Goal: Task Accomplishment & Management: Manage account settings

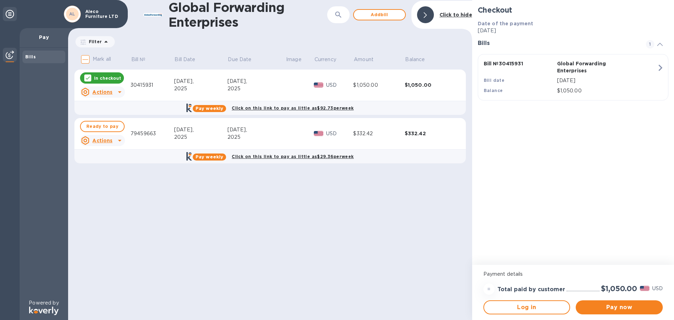
click at [205, 22] on h1 "Global Forwarding Enterprises" at bounding box center [248, 15] width 159 height 30
click at [208, 17] on h1 "Global Forwarding Enterprises" at bounding box center [248, 15] width 159 height 30
click at [104, 13] on p "Aleco Furniture LTD" at bounding box center [102, 14] width 35 height 10
click at [12, 14] on icon at bounding box center [10, 14] width 8 height 8
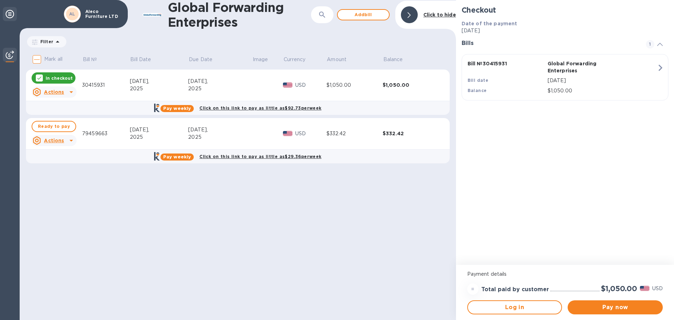
click at [12, 14] on icon at bounding box center [10, 14] width 8 height 8
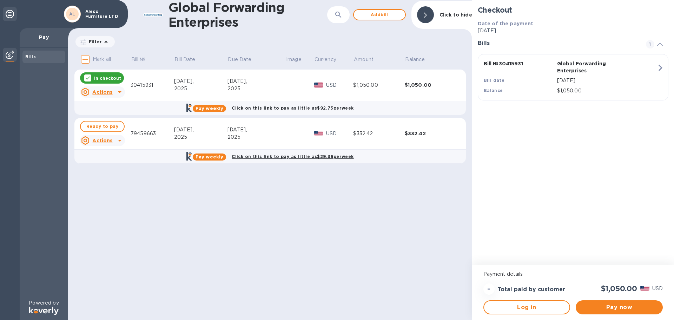
click at [12, 14] on icon at bounding box center [10, 14] width 8 height 8
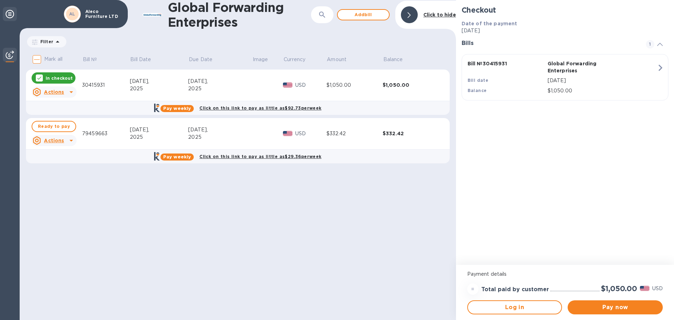
click at [12, 14] on icon at bounding box center [10, 14] width 8 height 8
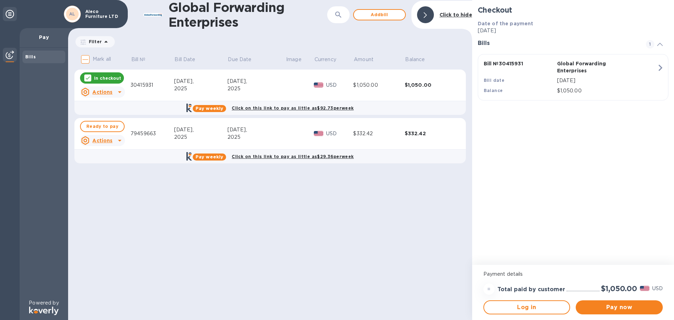
click at [71, 14] on b "AL" at bounding box center [72, 13] width 6 height 5
click at [129, 14] on div "Global Forwarding Enterprises ​ Add bill Click to hide" at bounding box center [270, 15] width 404 height 30
click at [225, 13] on h1 "Global Forwarding Enterprises" at bounding box center [248, 15] width 159 height 30
click at [169, 16] on h1 "Global Forwarding Enterprises" at bounding box center [248, 15] width 159 height 30
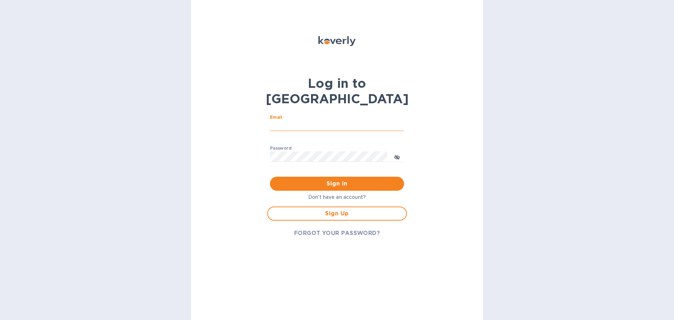
click at [356, 120] on input "Email" at bounding box center [337, 125] width 134 height 11
click at [446, 107] on div "Log in to Koverly Email ​ Password ​ Sign in Don't have an account? Sign Up FOR…" at bounding box center [337, 160] width 292 height 320
